Goal: Transaction & Acquisition: Purchase product/service

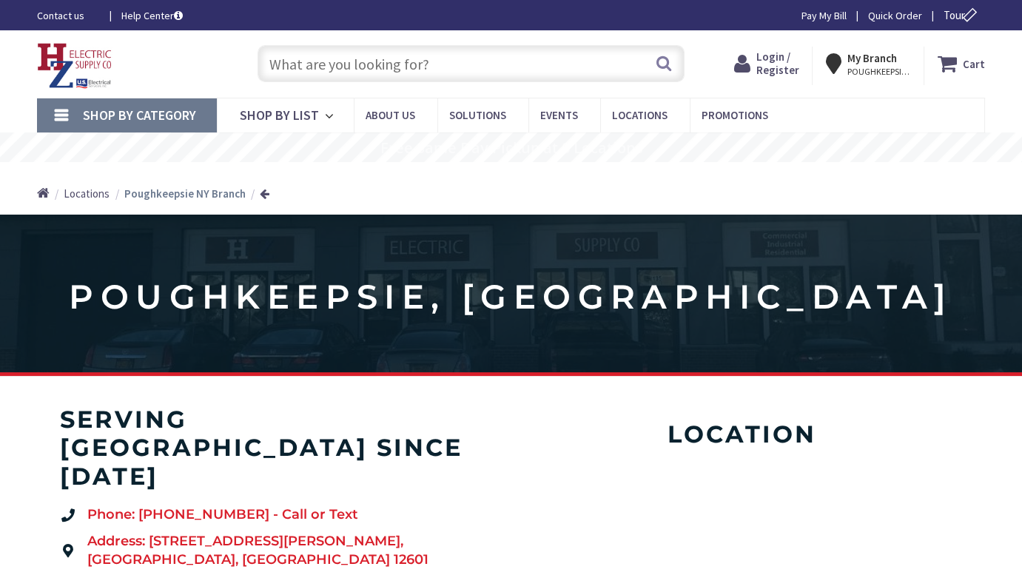
type input "[PERSON_NAME] Elbow Rd, [GEOGRAPHIC_DATA], [GEOGRAPHIC_DATA]"
click at [790, 67] on span "Login / Register" at bounding box center [777, 63] width 43 height 27
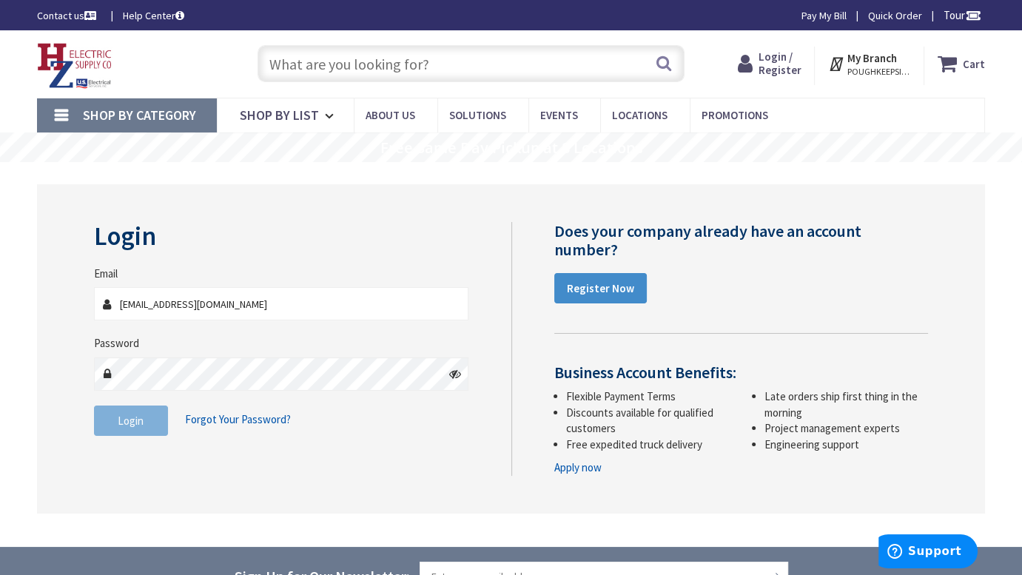
type input "two818@optonline.net"
click at [143, 429] on button "Login" at bounding box center [131, 421] width 74 height 31
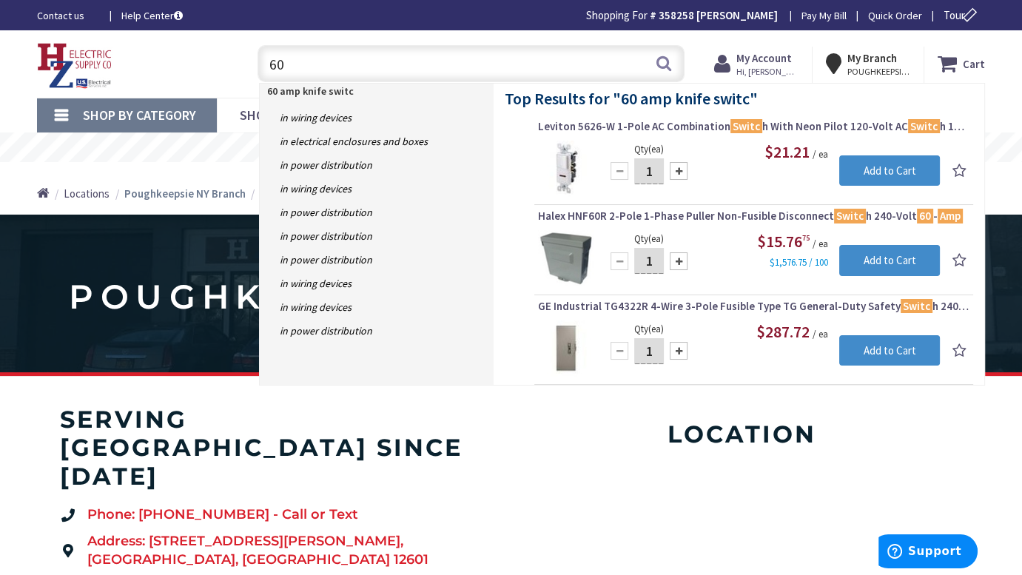
type input "6"
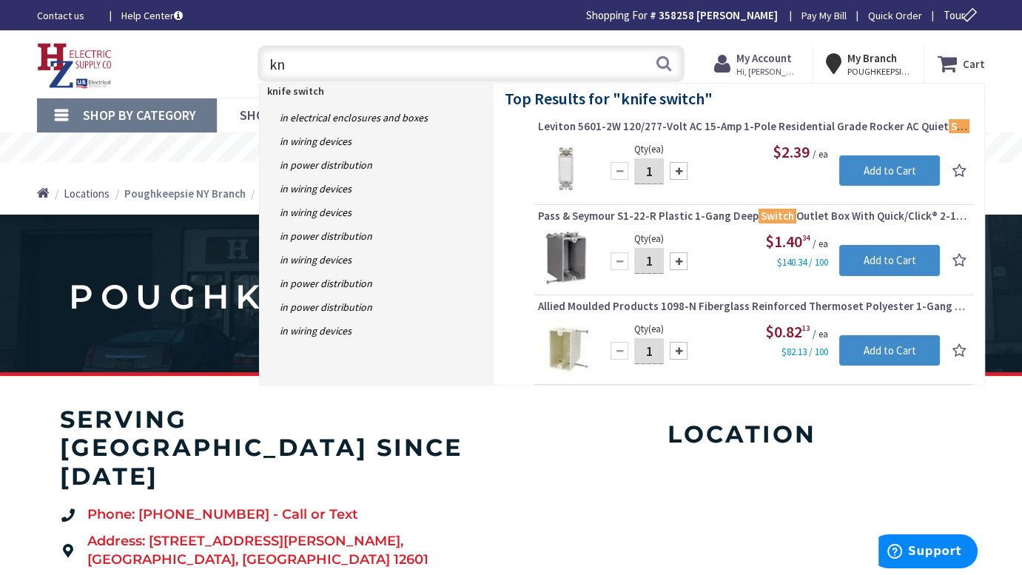
type input "k"
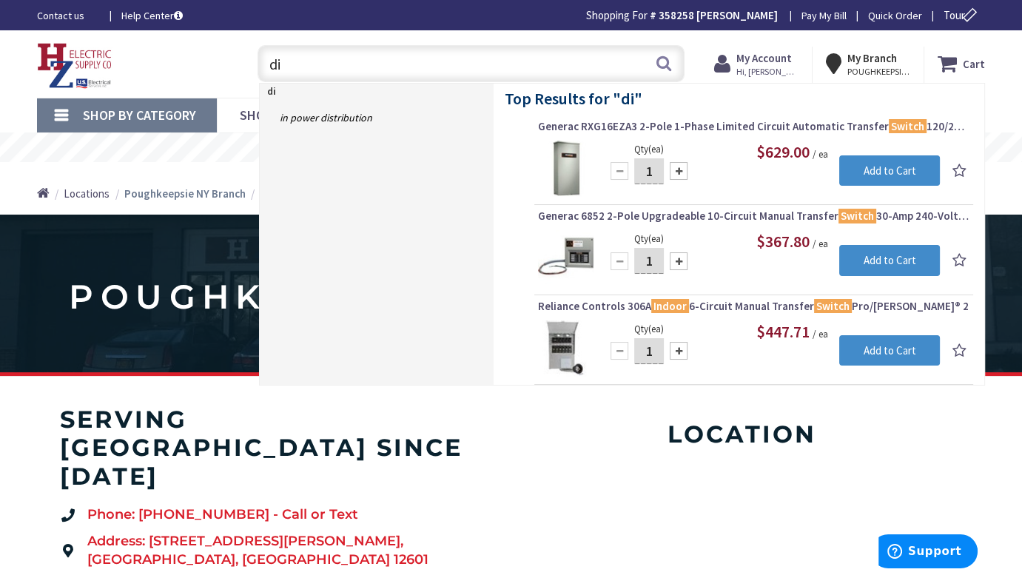
type input "d"
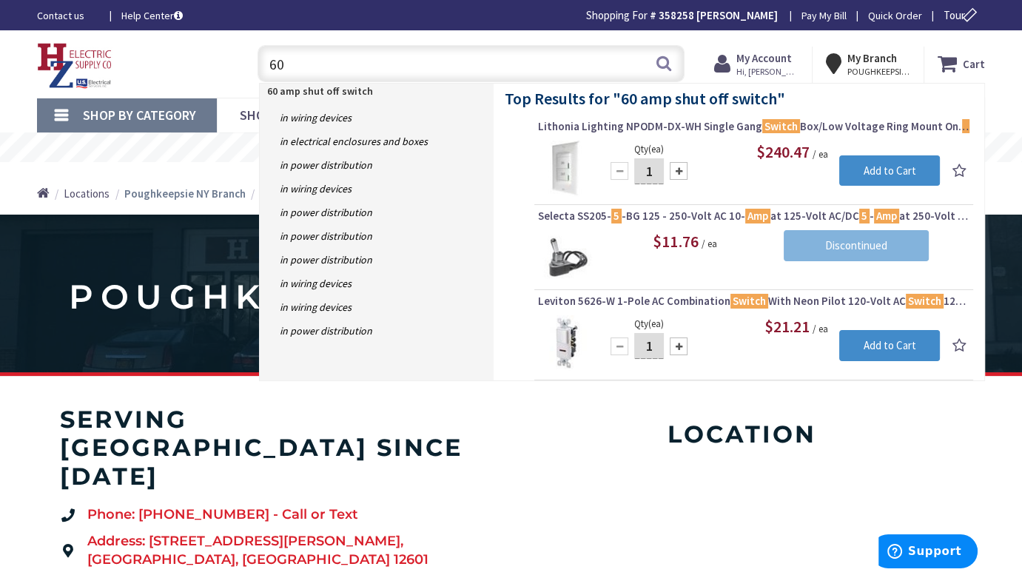
type input "6"
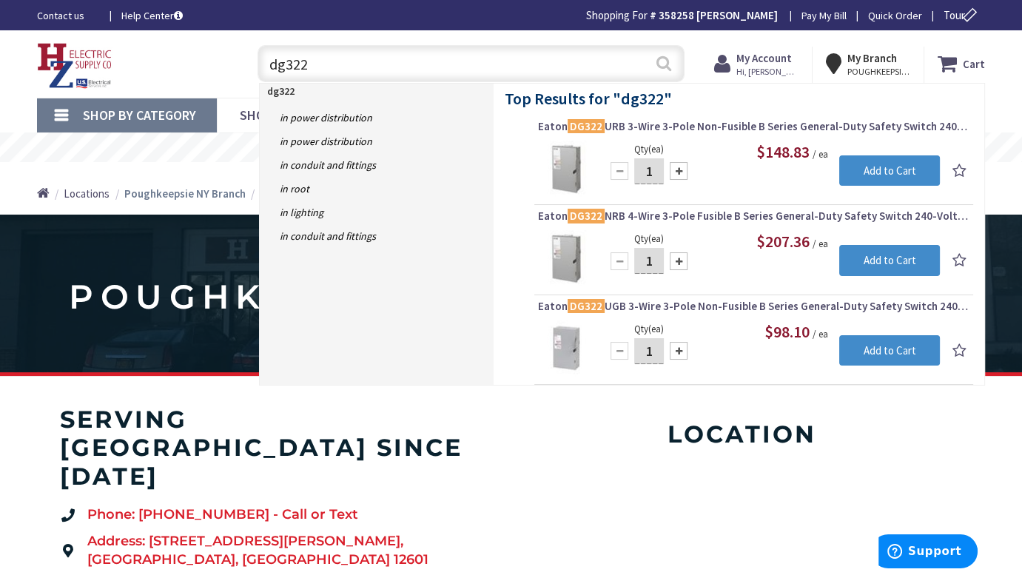
type input "dg322"
click at [666, 70] on button "Search" at bounding box center [663, 63] width 19 height 33
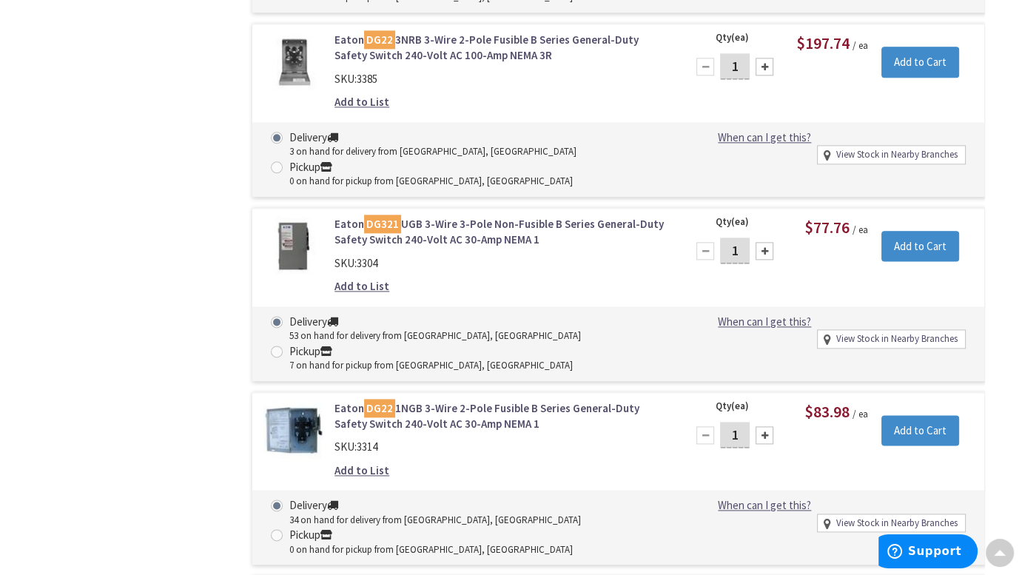
scroll to position [2087, 0]
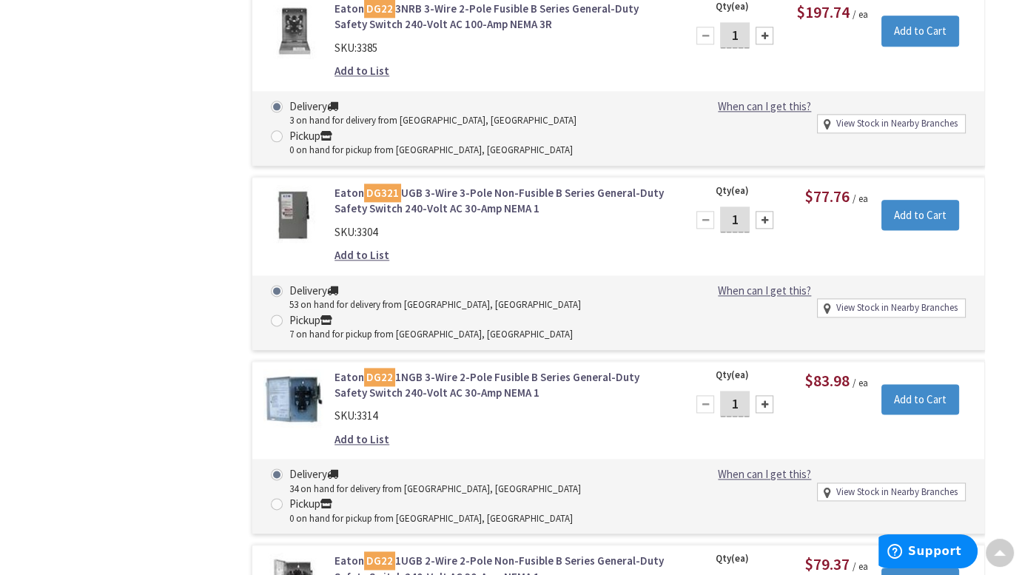
drag, startPoint x: 1021, startPoint y: 379, endPoint x: 1028, endPoint y: 395, distance: 17.6
drag, startPoint x: 1020, startPoint y: 377, endPoint x: 1032, endPoint y: 423, distance: 46.7
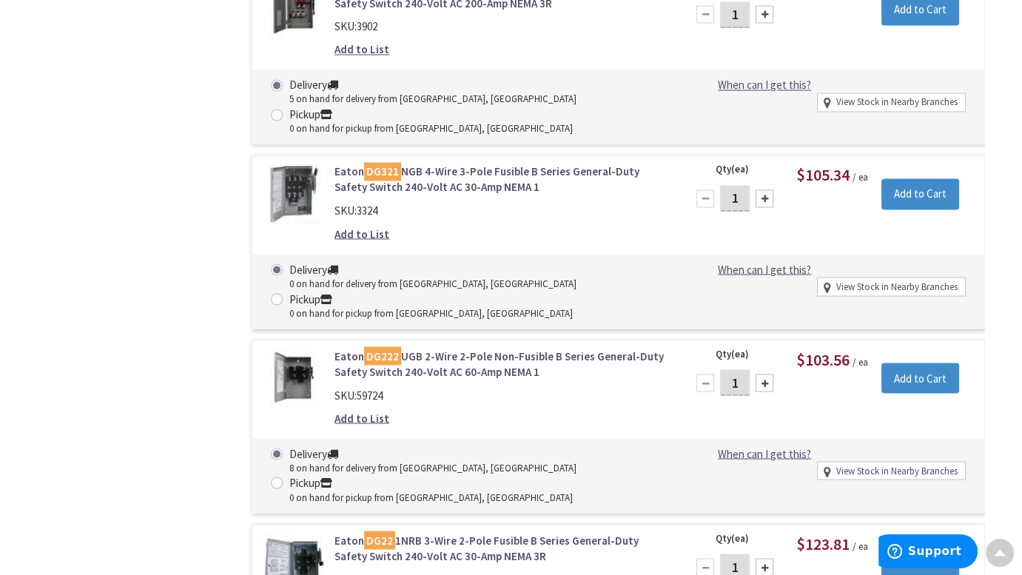
scroll to position [2863, 0]
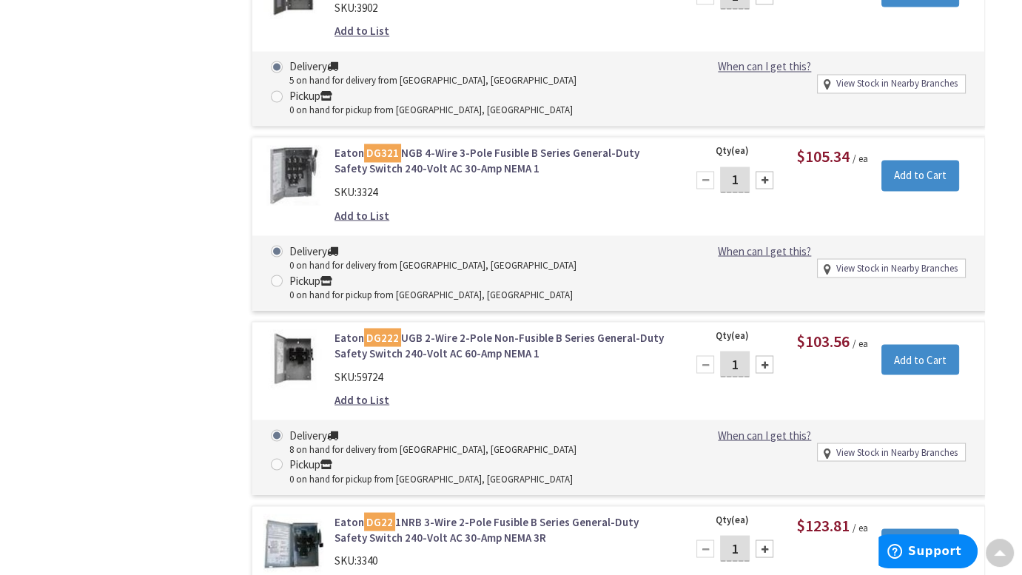
click at [419, 329] on link "Eaton DG222 UGB 2-Wire 2-Pole Non-Fusible B Series General-Duty Safety Switch 2…" at bounding box center [501, 345] width 334 height 32
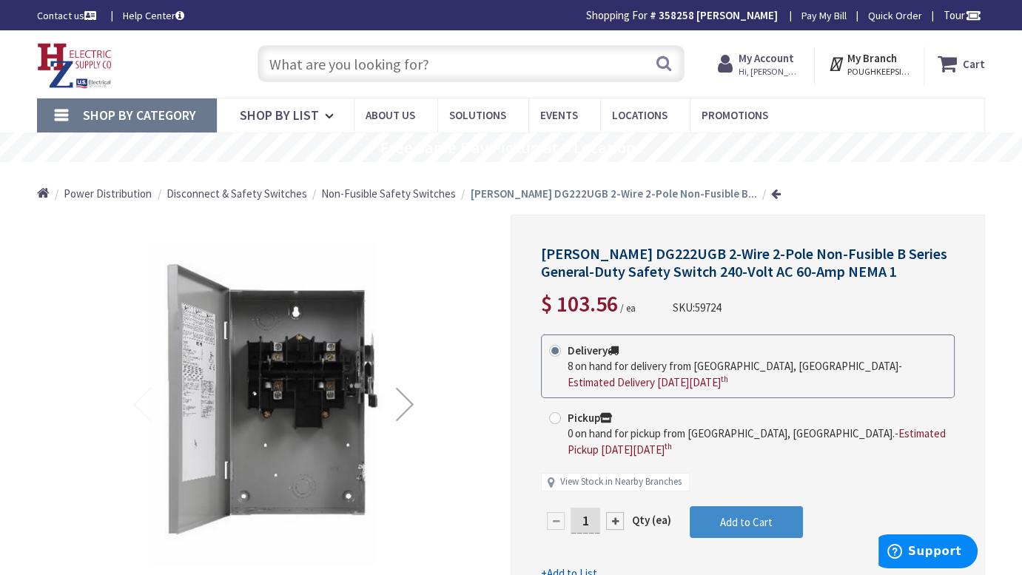
click at [459, 64] on input "text" at bounding box center [471, 63] width 426 height 37
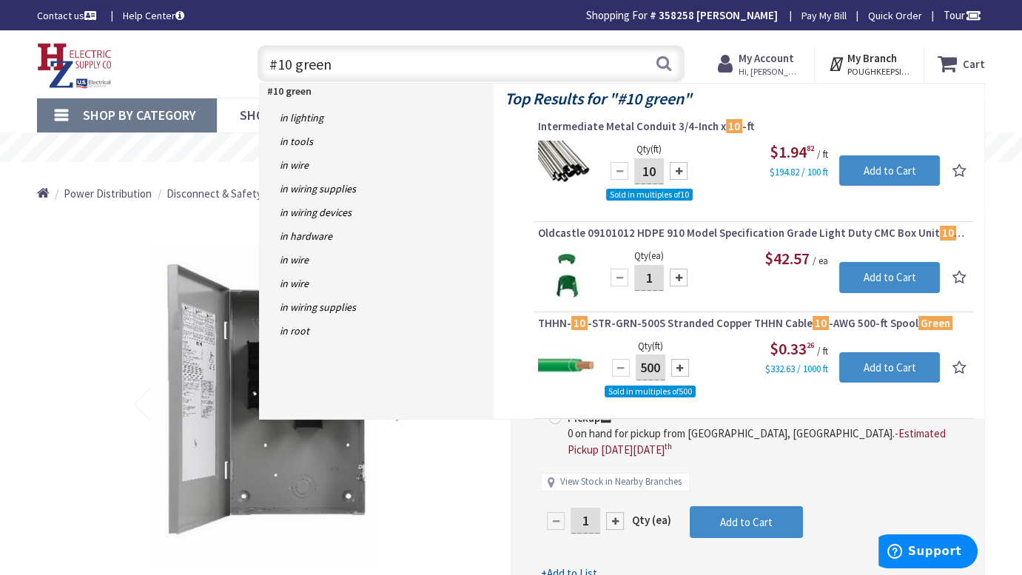
click at [360, 64] on input "#10 green" at bounding box center [471, 63] width 426 height 37
type input "#"
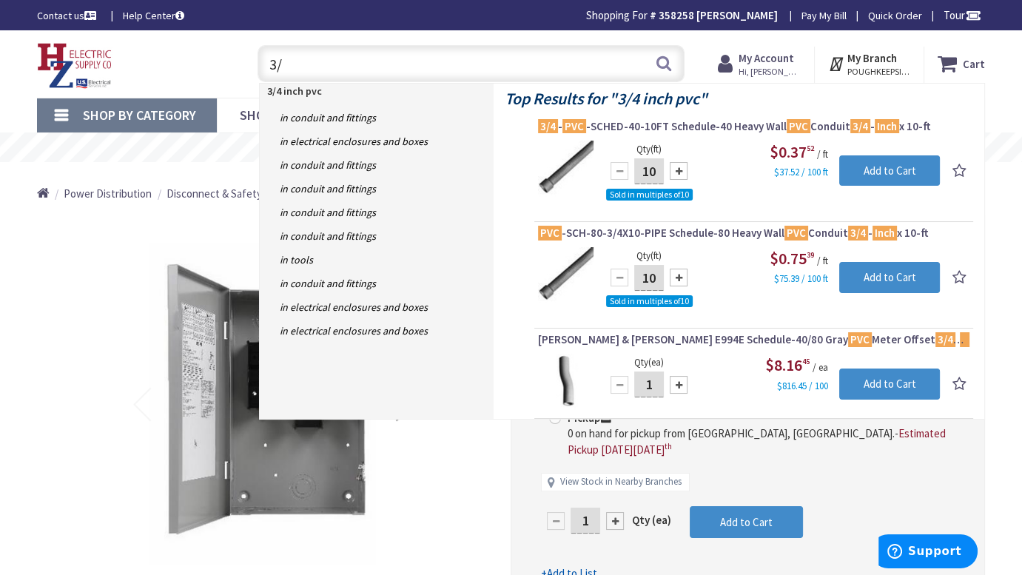
type input "3"
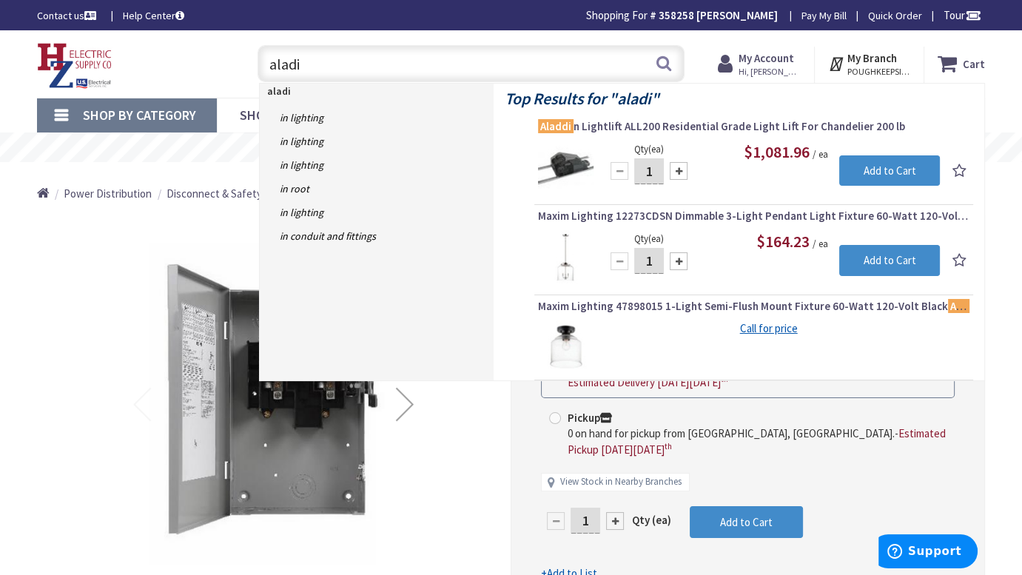
type input "aladi"
click at [732, 130] on span "Aladdi n Lightlift ALL200 Residential Grade Light Lift For Chandelier 200 lb" at bounding box center [753, 126] width 431 height 15
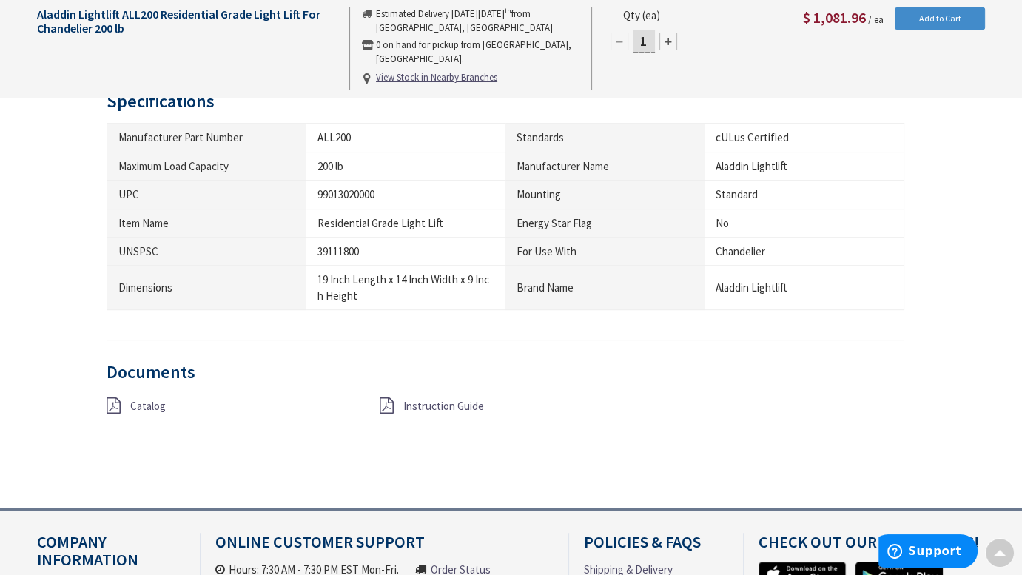
scroll to position [829, 0]
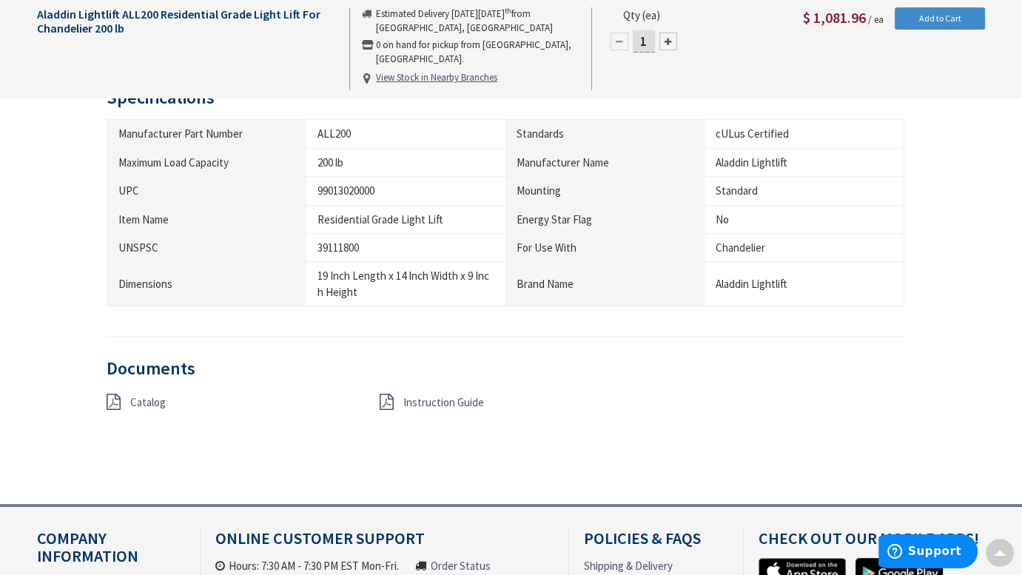
click at [137, 403] on span "Catalog" at bounding box center [148, 402] width 36 height 14
click at [386, 403] on icon at bounding box center [387, 402] width 14 height 16
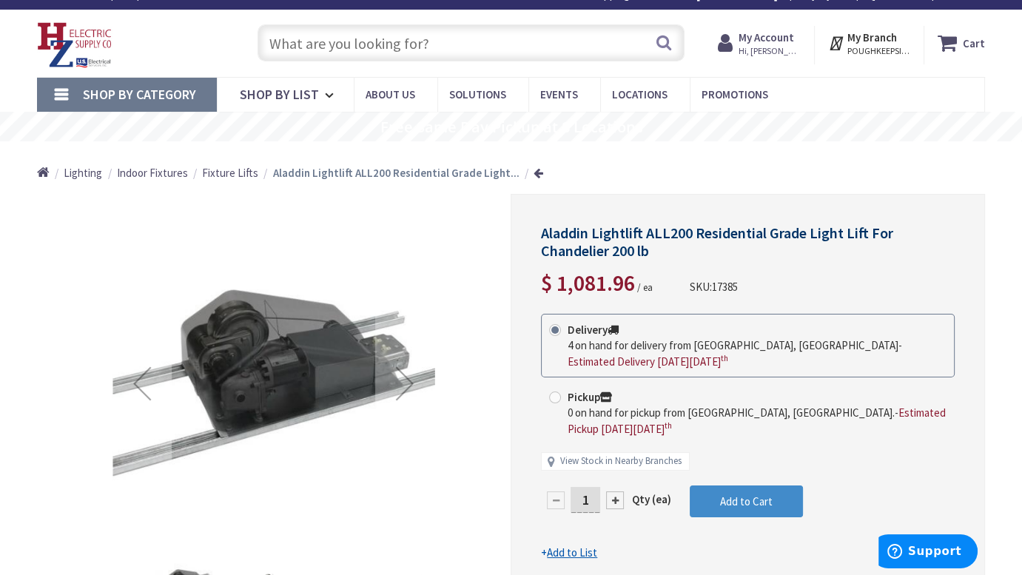
click at [454, 37] on input "text" at bounding box center [471, 42] width 426 height 37
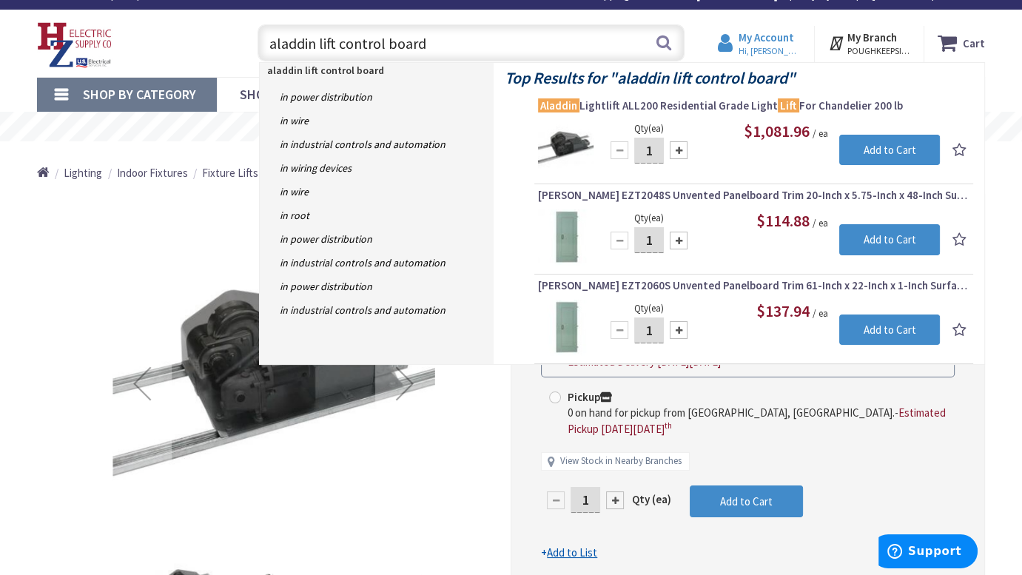
type input "aladdin lift control board"
click at [768, 48] on span "Hi, Tom" at bounding box center [770, 51] width 63 height 12
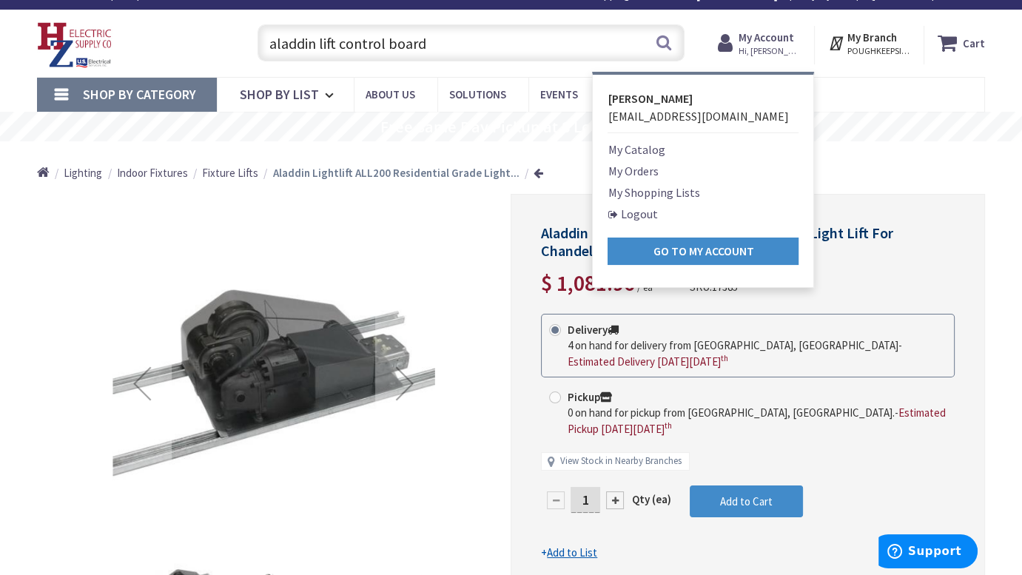
click at [627, 216] on link "Logout" at bounding box center [633, 214] width 50 height 18
